Goal: Information Seeking & Learning: Learn about a topic

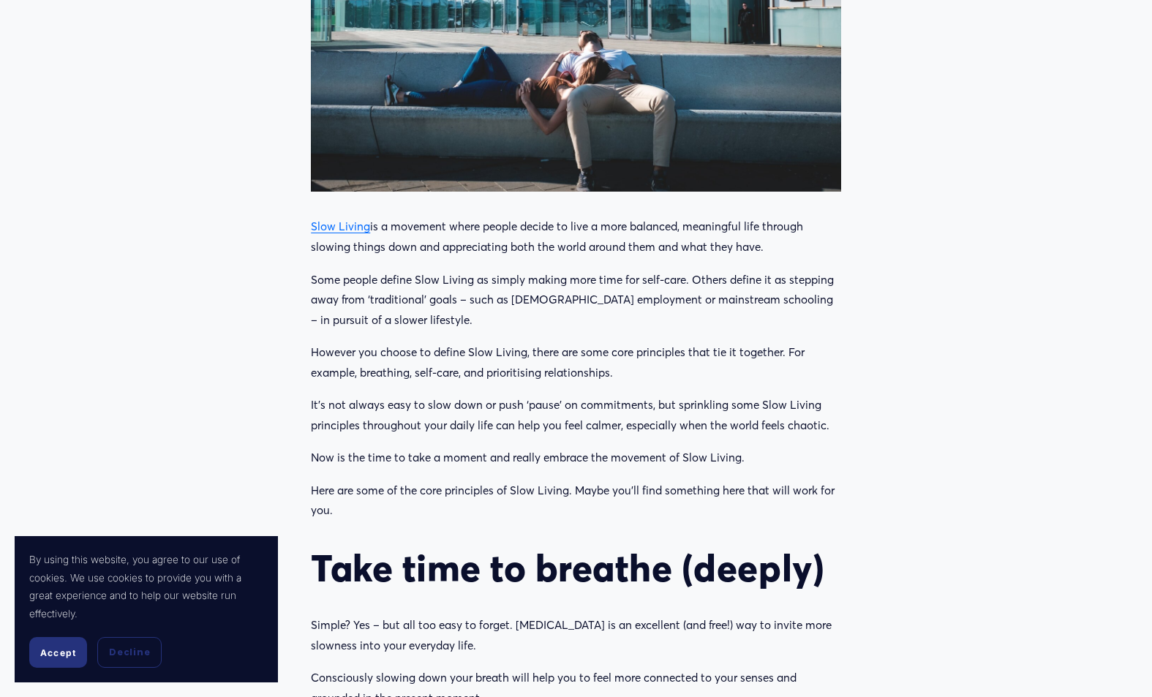
scroll to position [624, 0]
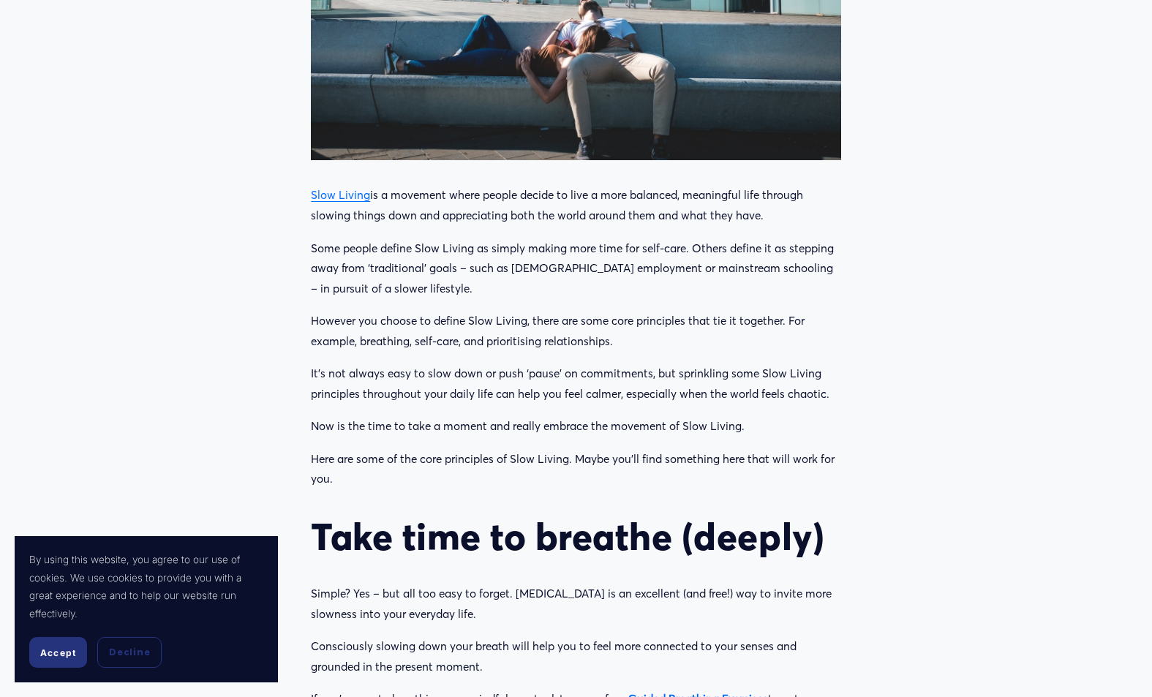
click at [356, 304] on div "Slow Living is a movement where people decide to live a more balanced, meaningf…" at bounding box center [576, 671] width 530 height 972
click at [630, 243] on p "Some people define Slow Living as simply making more time for self-care. Others…" at bounding box center [576, 269] width 530 height 61
click at [625, 267] on p "Some people define Slow Living as simply making more time for self-care. Others…" at bounding box center [576, 269] width 530 height 61
click at [402, 253] on p "Some people define Slow Living as simply making more time for self-care. Others…" at bounding box center [576, 269] width 530 height 61
drag, startPoint x: 311, startPoint y: 250, endPoint x: 633, endPoint y: 348, distance: 336.6
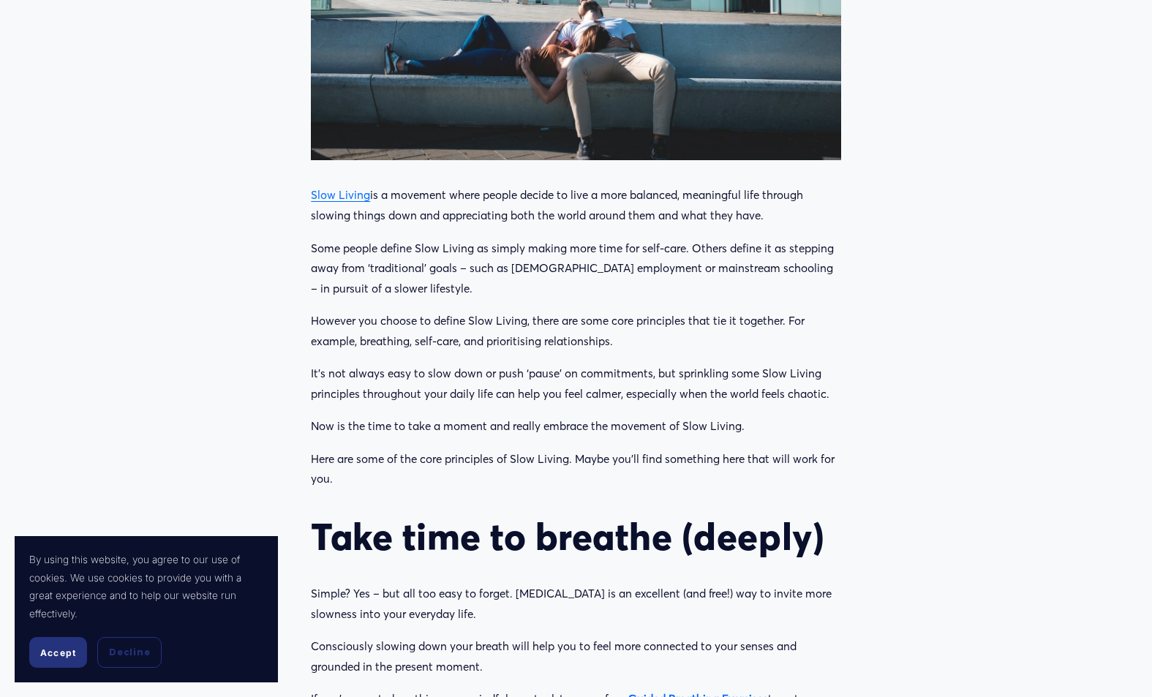
click at [633, 348] on div "Slow Living is a movement where people decide to live a more balanced, meaningf…" at bounding box center [576, 671] width 530 height 972
copy div "Some people define Slow Living as simply making more time for self-care. Others…"
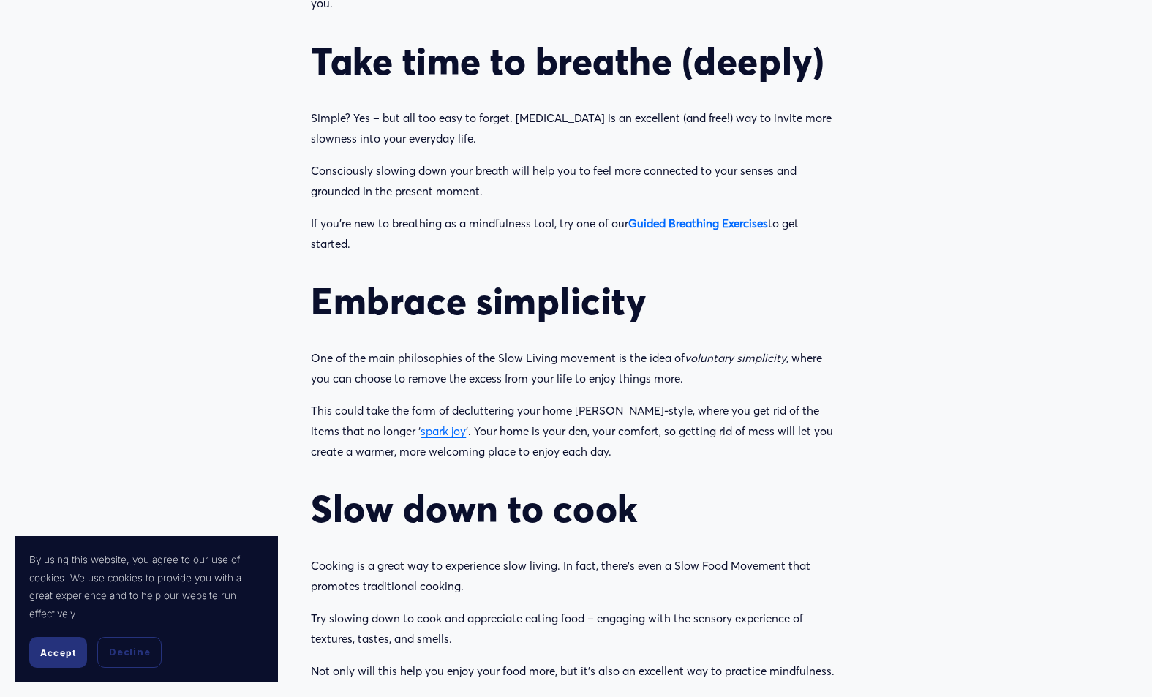
scroll to position [1160, 0]
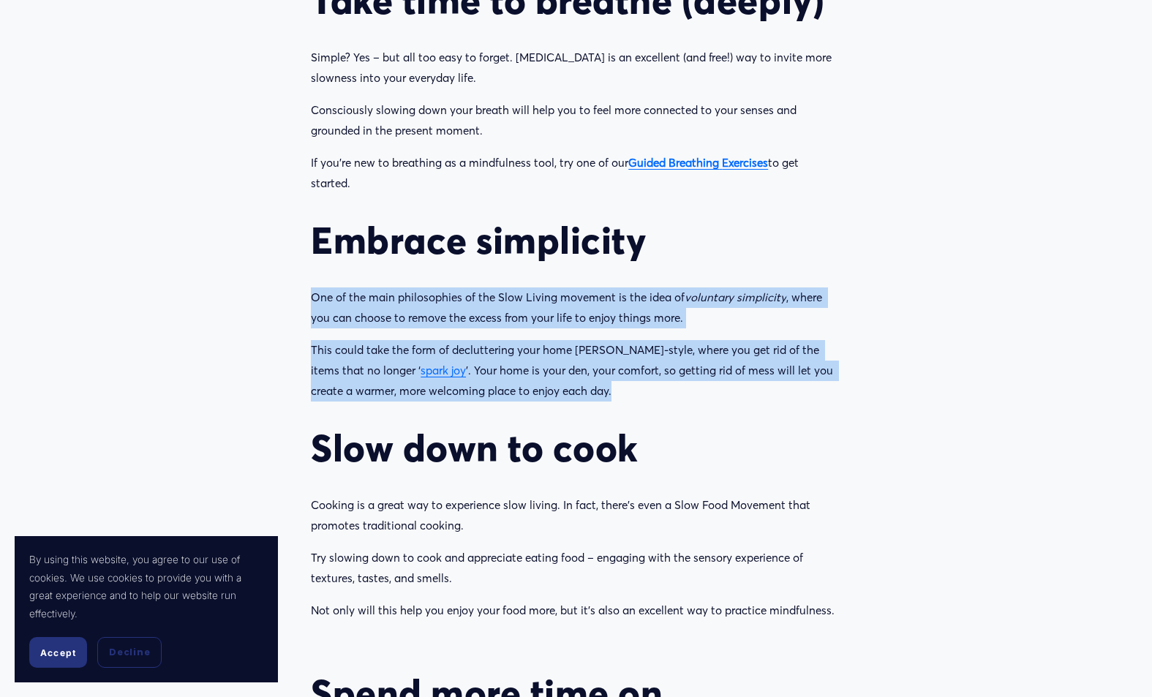
drag, startPoint x: 308, startPoint y: 297, endPoint x: 613, endPoint y: 389, distance: 318.5
click at [613, 389] on div "Slow Living is a movement where people decide to live a more balanced, meaningf…" at bounding box center [576, 134] width 555 height 997
copy div "One of the main philosophies of the Slow Living movement is the idea of volunta…"
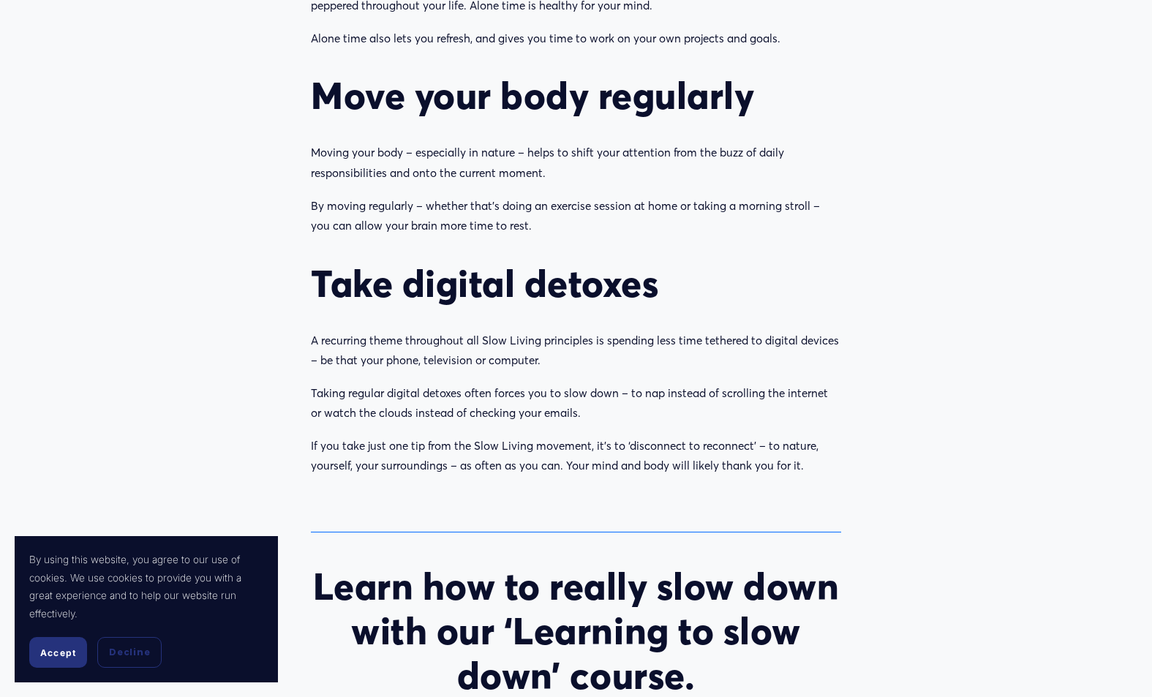
scroll to position [2308, 0]
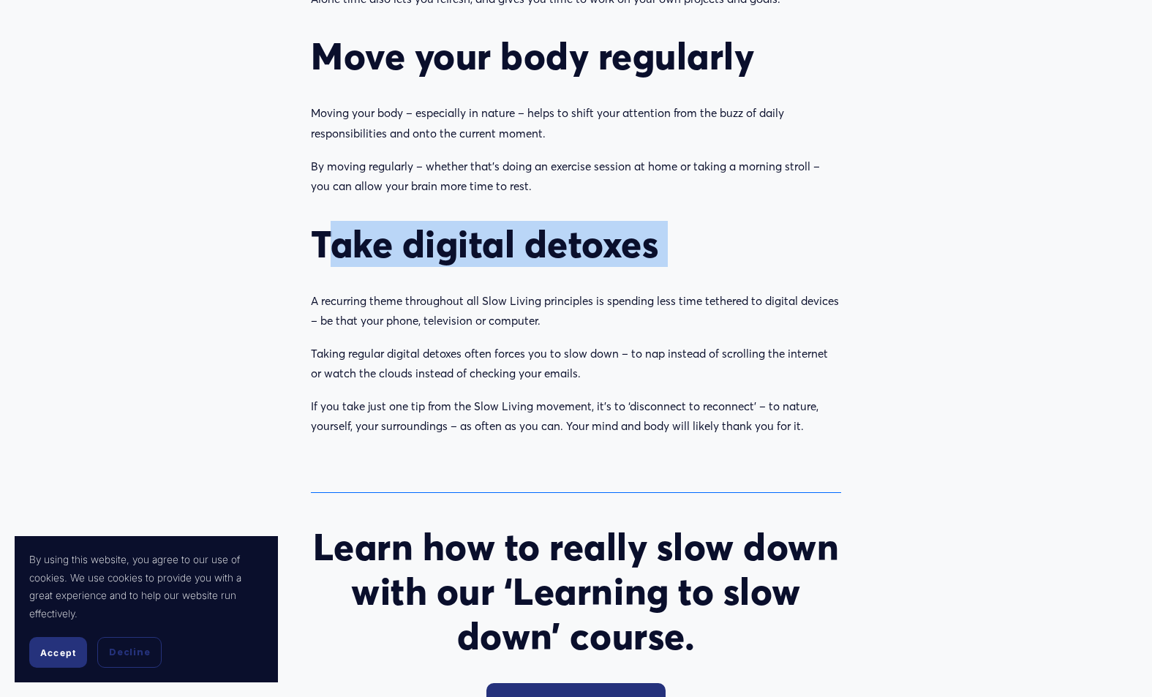
drag, startPoint x: 321, startPoint y: 252, endPoint x: 386, endPoint y: 269, distance: 67.3
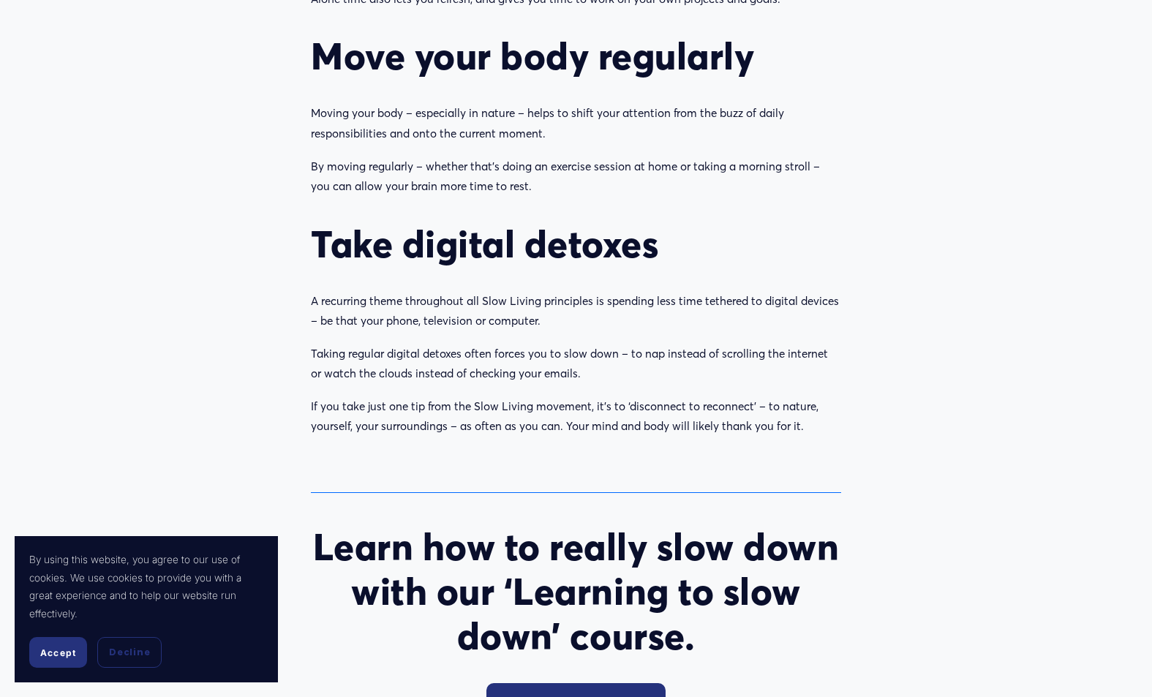
click at [320, 296] on p "A recurring theme throughout all Slow Living principles is spending less time t…" at bounding box center [576, 311] width 530 height 40
drag, startPoint x: 311, startPoint y: 342, endPoint x: 601, endPoint y: 373, distance: 292.1
click at [601, 373] on p "Taking regular digital detoxes often forces you to slow down – to nap instead o…" at bounding box center [576, 364] width 530 height 40
copy p "Taking regular digital detoxes often forces you to slow down – to nap instead o…"
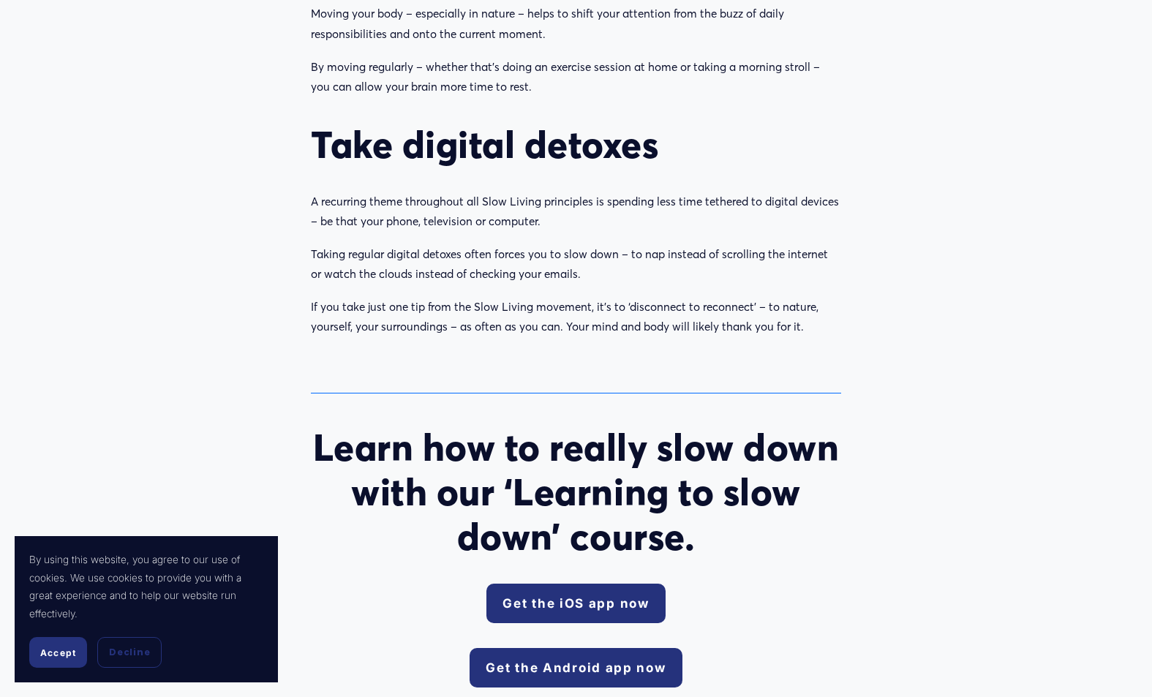
scroll to position [2487, 0]
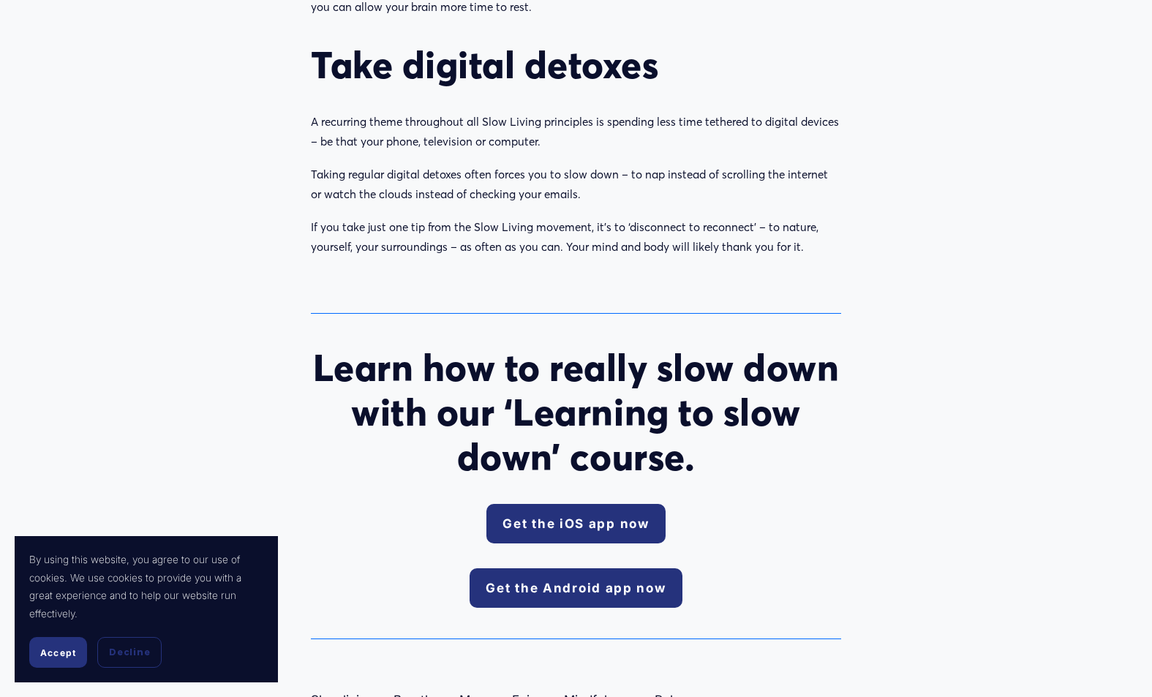
click at [72, 656] on span "Accept" at bounding box center [58, 653] width 36 height 11
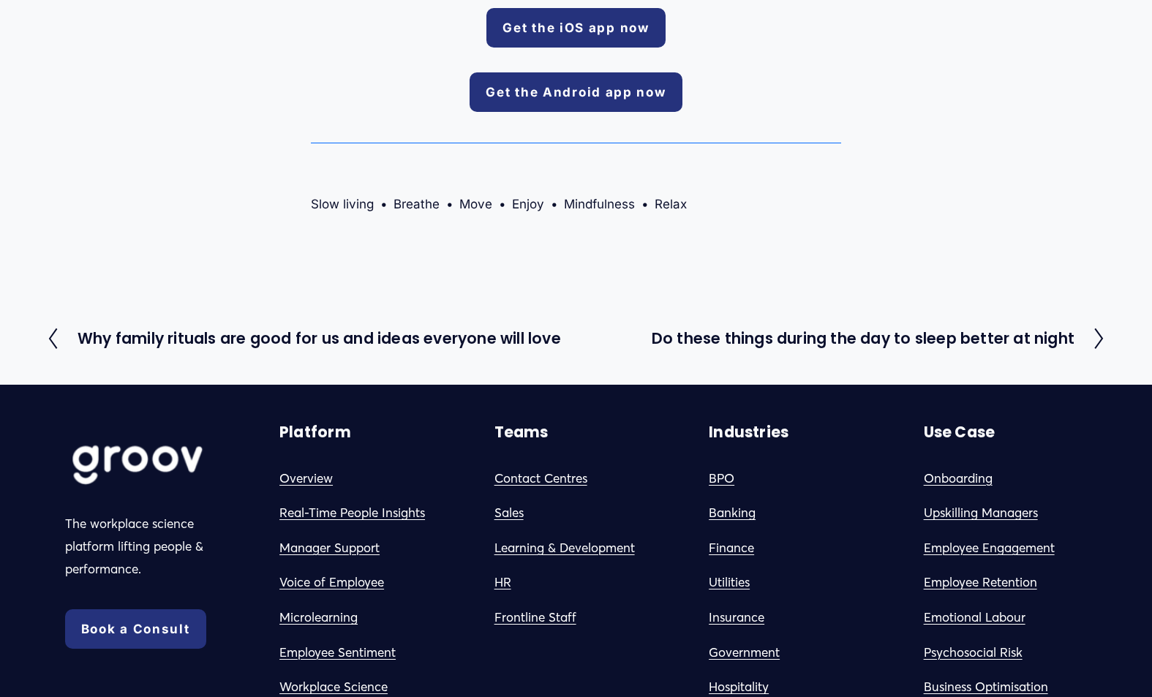
scroll to position [3241, 0]
